Goal: Task Accomplishment & Management: Use online tool/utility

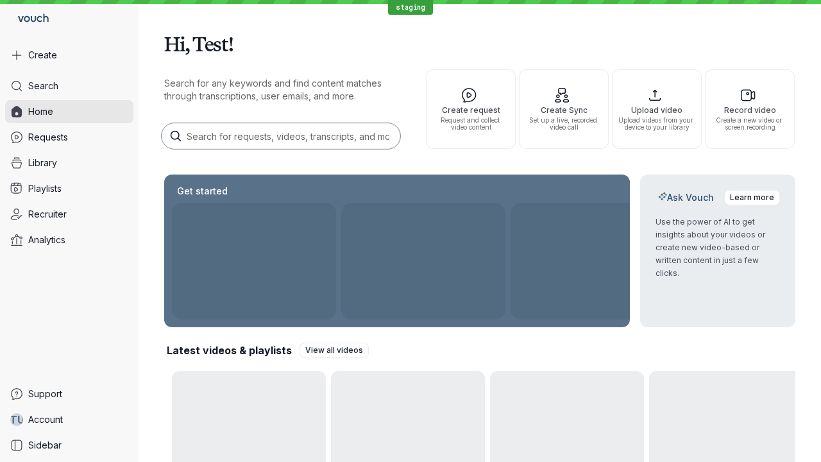
click at [69, 55] on button "Create" at bounding box center [69, 55] width 128 height 23
